Goal: Information Seeking & Learning: Learn about a topic

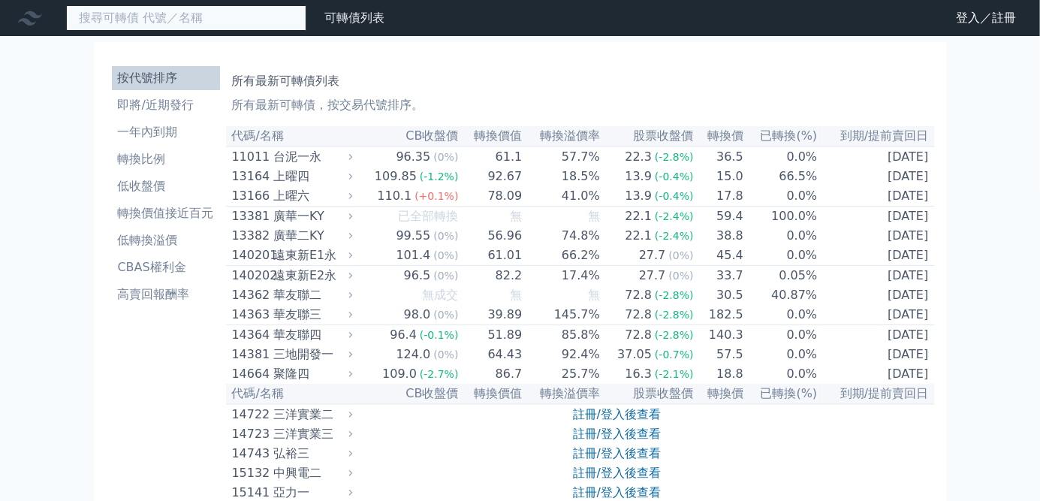
click at [204, 24] on input at bounding box center [186, 18] width 240 height 26
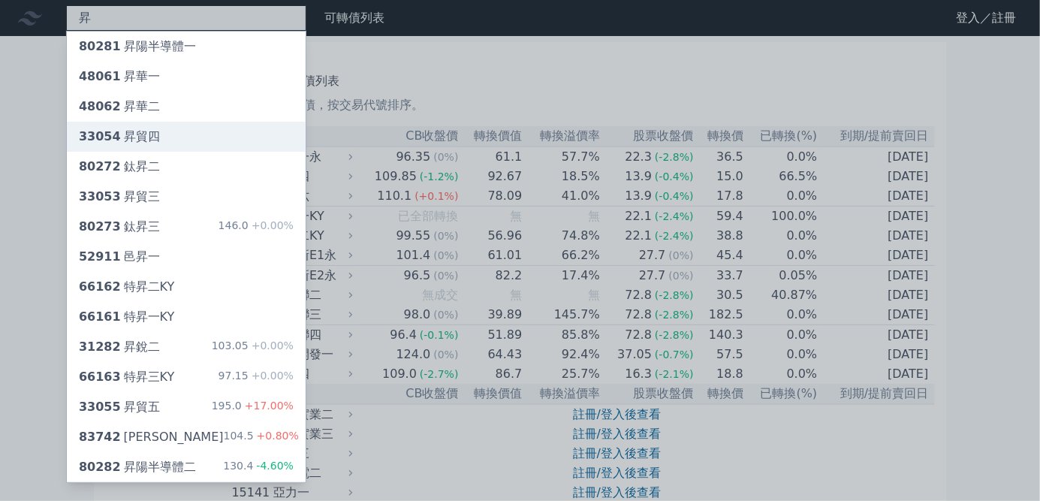
type input "昇"
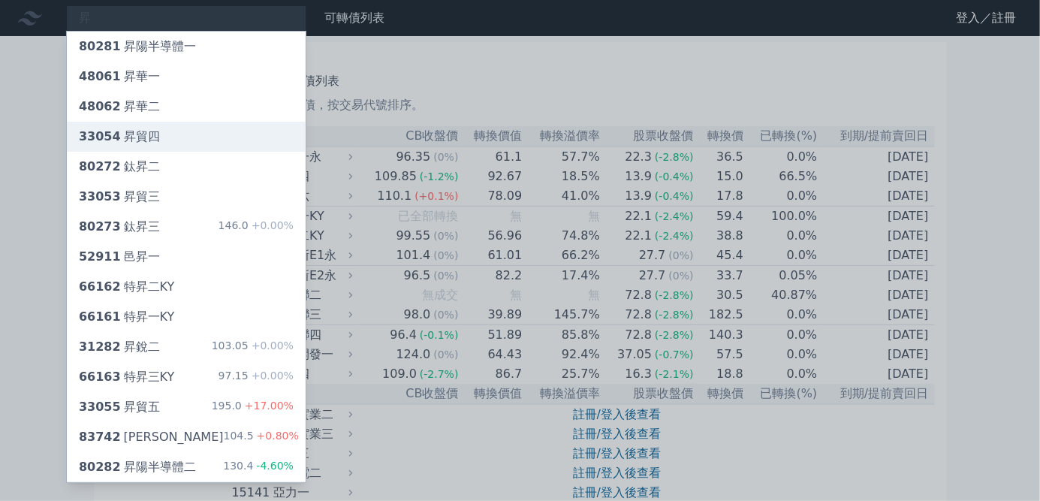
click at [198, 125] on div "33054 昇貿四" at bounding box center [186, 137] width 239 height 30
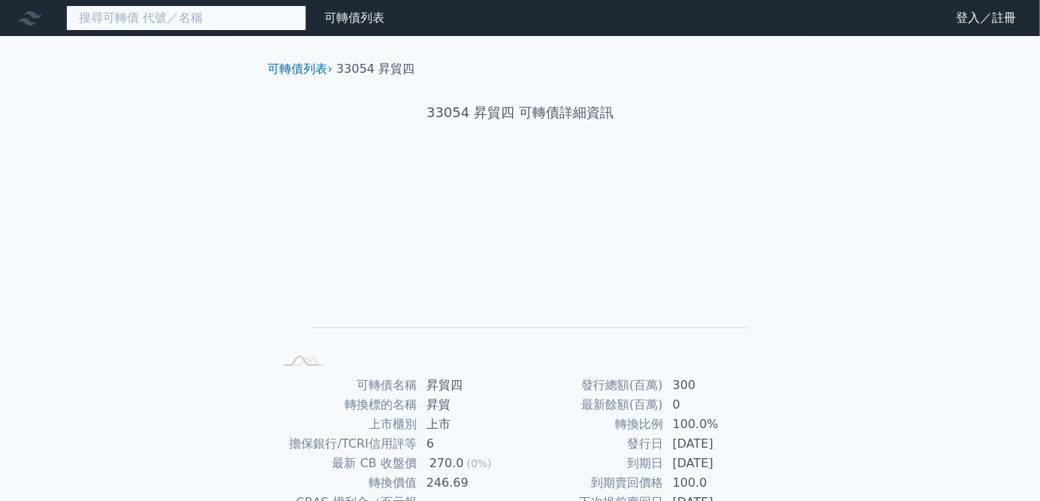
click at [216, 19] on input at bounding box center [186, 18] width 240 height 26
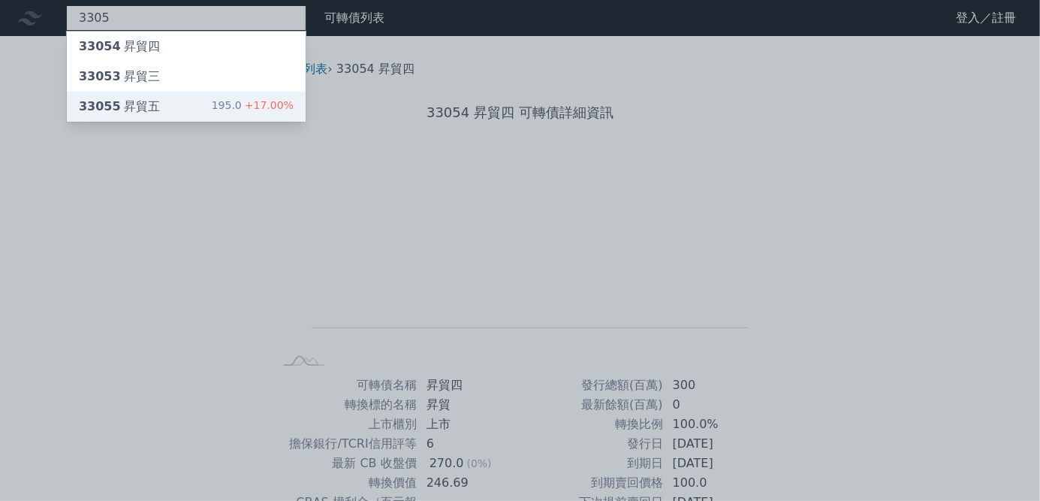
type input "3305"
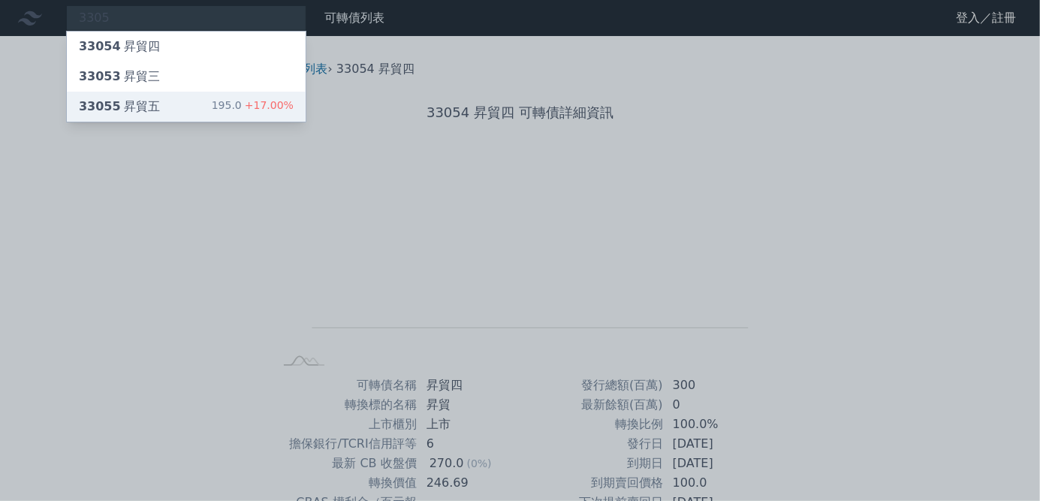
click at [209, 105] on div "33055 昇貿五 195.0 +17.00%" at bounding box center [186, 107] width 239 height 30
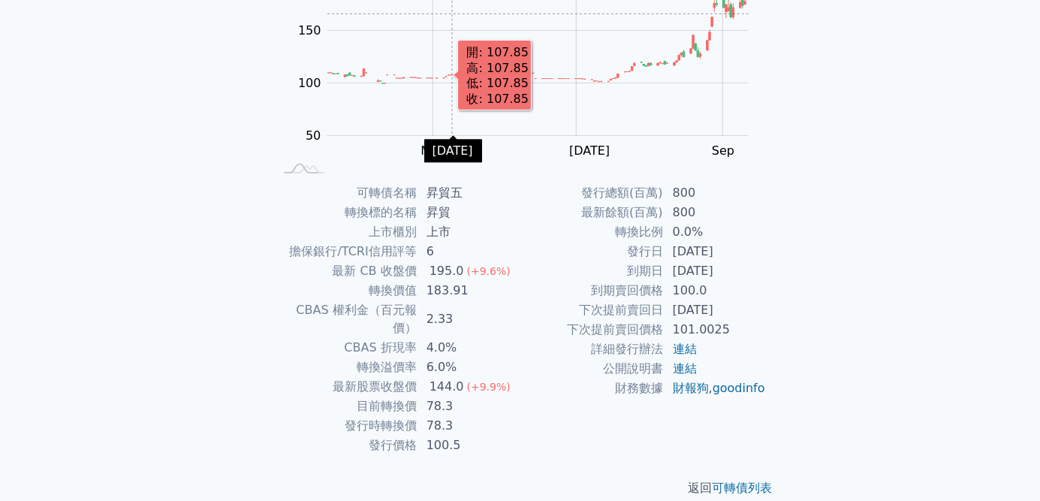
scroll to position [194, 0]
